Goal: Task Accomplishment & Management: Manage account settings

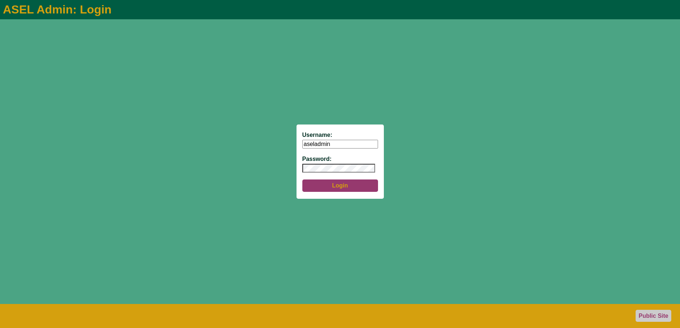
type input "aseladmin"
click at [346, 189] on button "Login" at bounding box center [340, 185] width 76 height 12
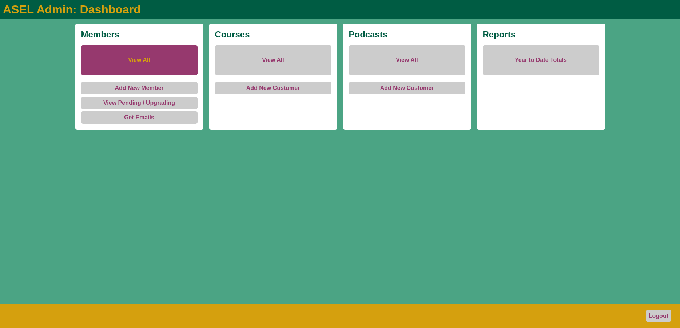
click at [141, 60] on link "View All" at bounding box center [139, 60] width 116 height 30
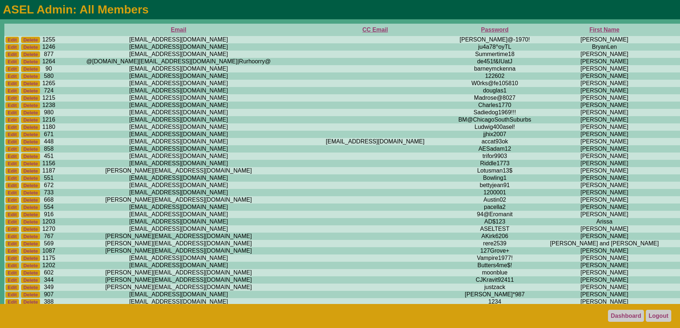
click at [540, 30] on th "First Name" at bounding box center [604, 30] width 129 height 12
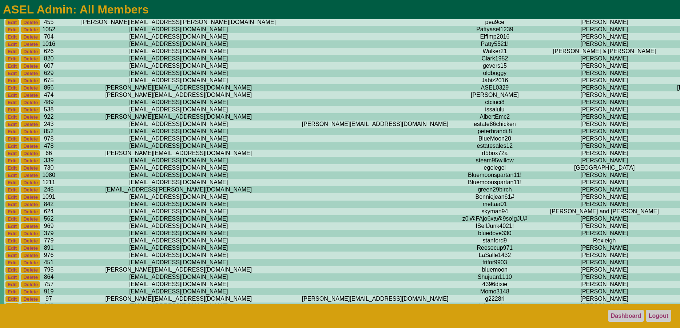
scroll to position [4792, 0]
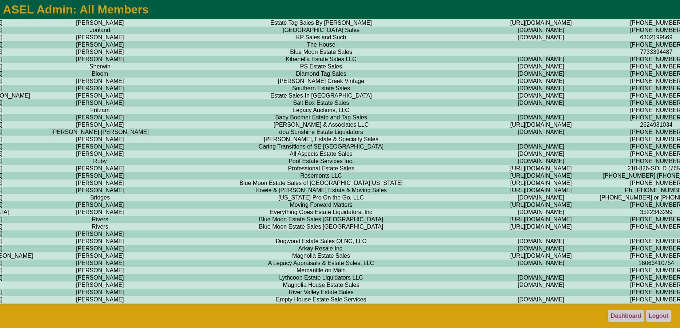
scroll to position [4792, 795]
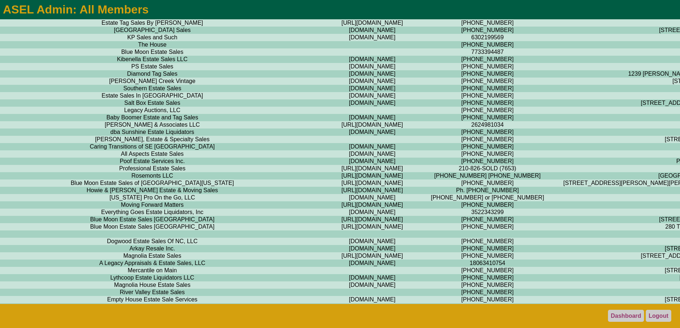
drag, startPoint x: 405, startPoint y: 70, endPoint x: 484, endPoint y: 70, distance: 79.0
